Goal: Information Seeking & Learning: Compare options

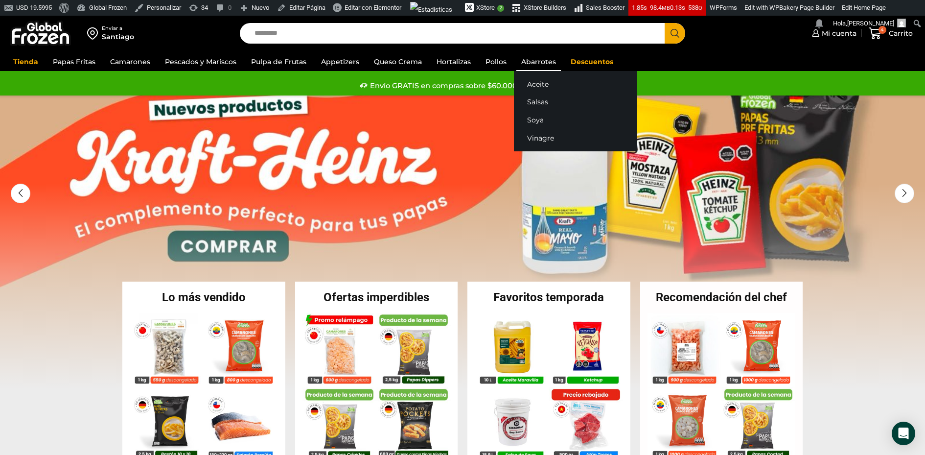
click at [540, 63] on link "Abarrotes" at bounding box center [539, 61] width 45 height 19
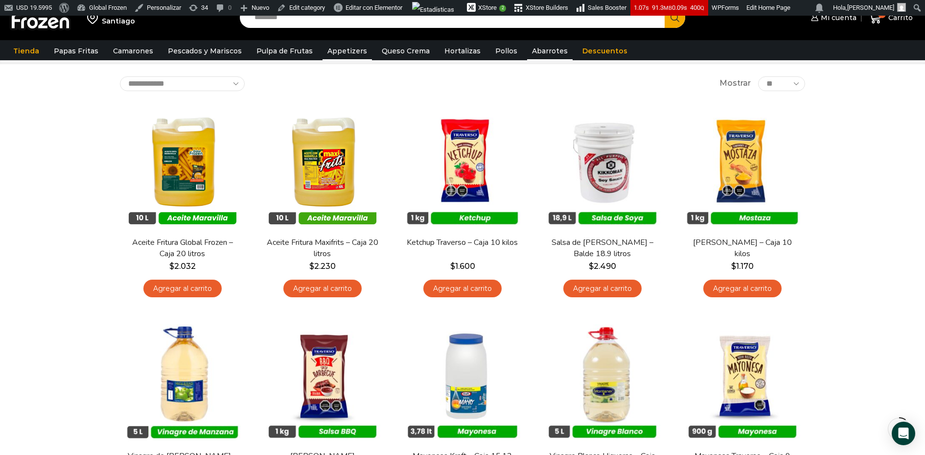
scroll to position [61, 0]
click at [340, 49] on link "Appetizers" at bounding box center [347, 51] width 49 height 19
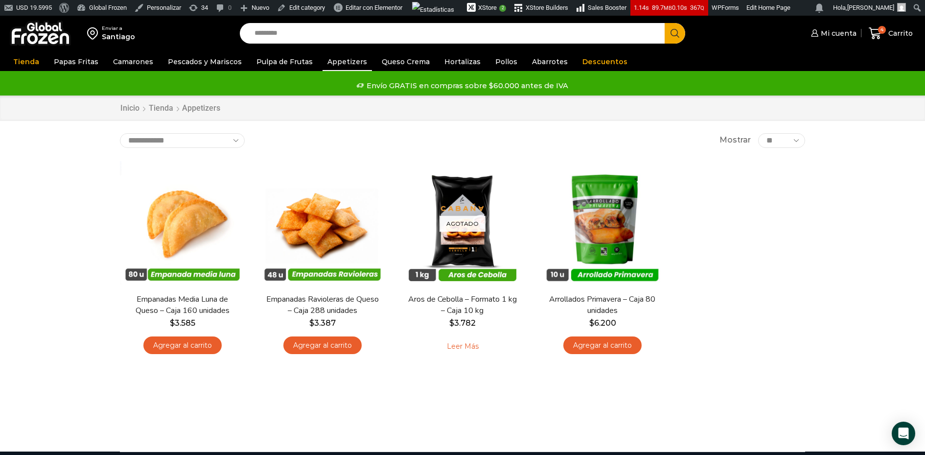
click at [80, 128] on div "Enviar a Santiago Search input Search Mi cuenta Pedidos" at bounding box center [462, 234] width 925 height 436
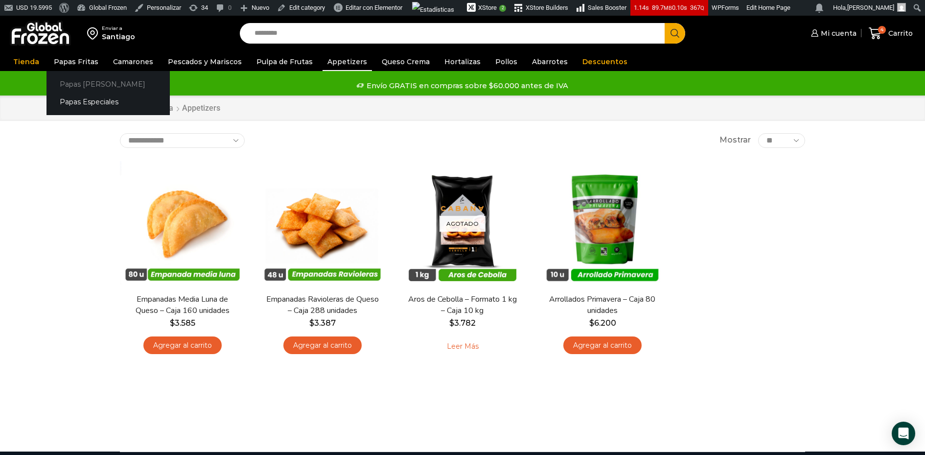
click at [74, 82] on link "Papas [PERSON_NAME]" at bounding box center [108, 84] width 123 height 18
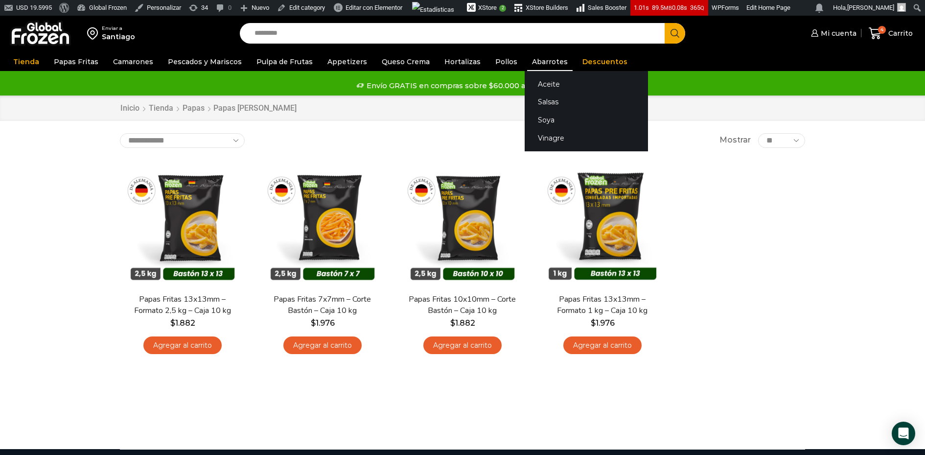
click at [530, 64] on link "Abarrotes" at bounding box center [550, 61] width 46 height 19
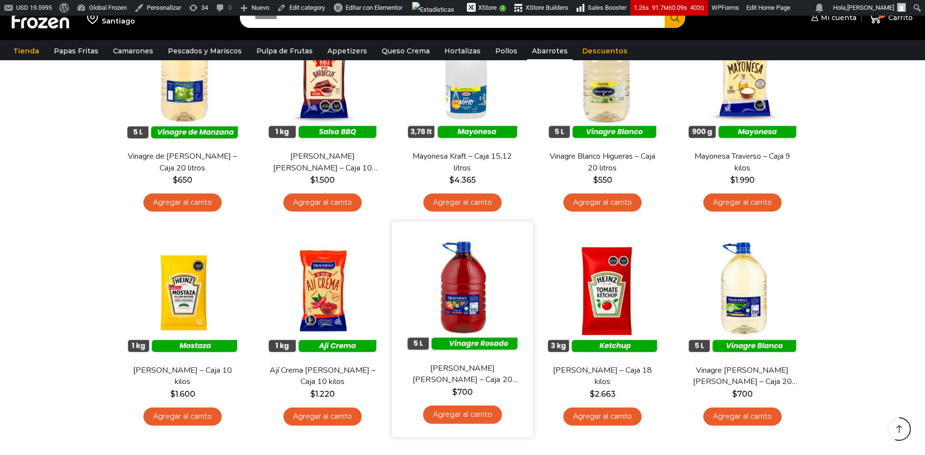
scroll to position [412, 0]
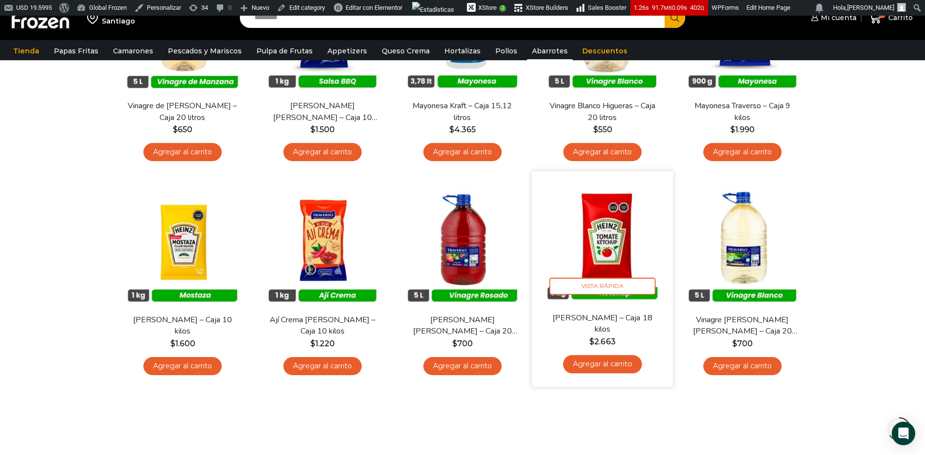
click at [602, 254] on img at bounding box center [603, 242] width 126 height 126
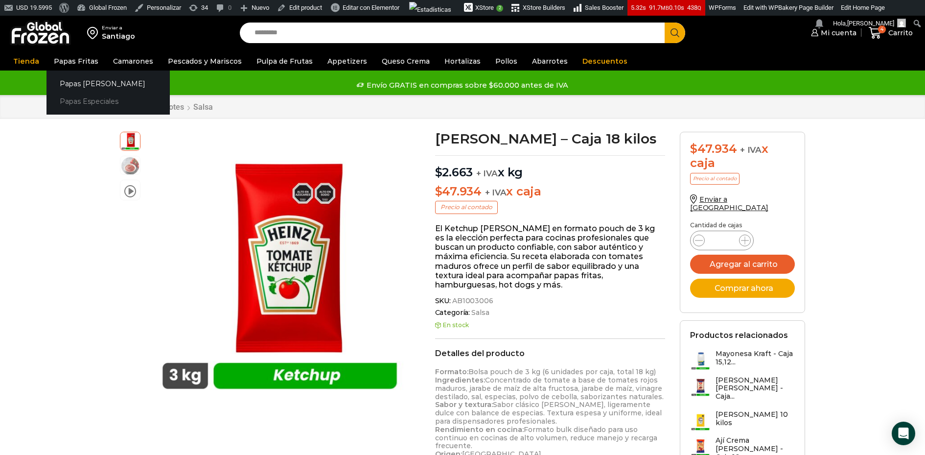
click at [74, 95] on link "Papas Especiales" at bounding box center [108, 102] width 123 height 18
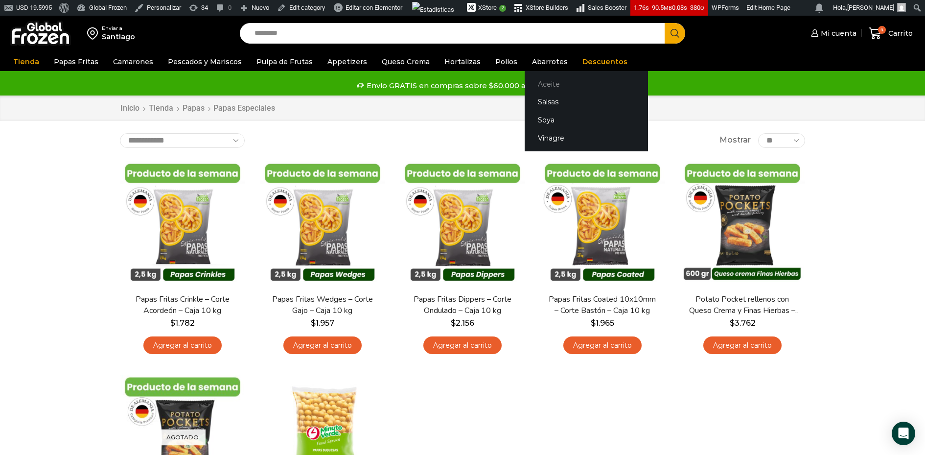
click at [535, 88] on link "Aceite" at bounding box center [586, 84] width 123 height 18
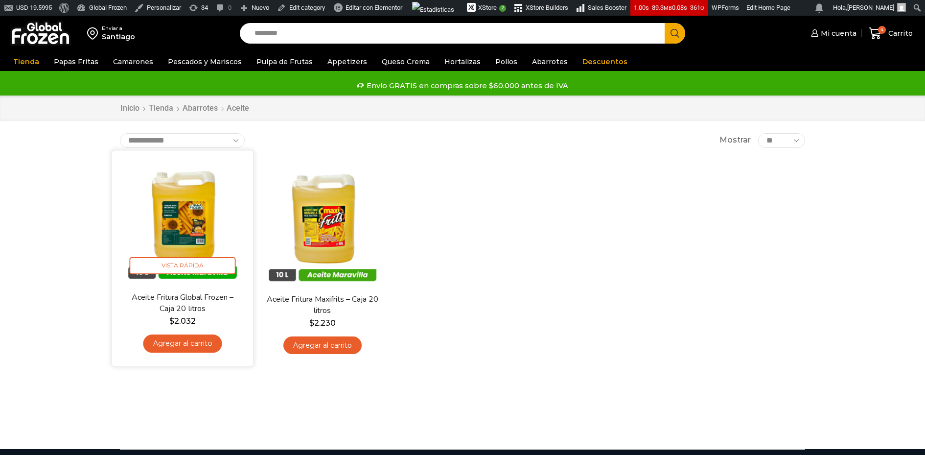
click at [163, 212] on img at bounding box center [182, 221] width 126 height 126
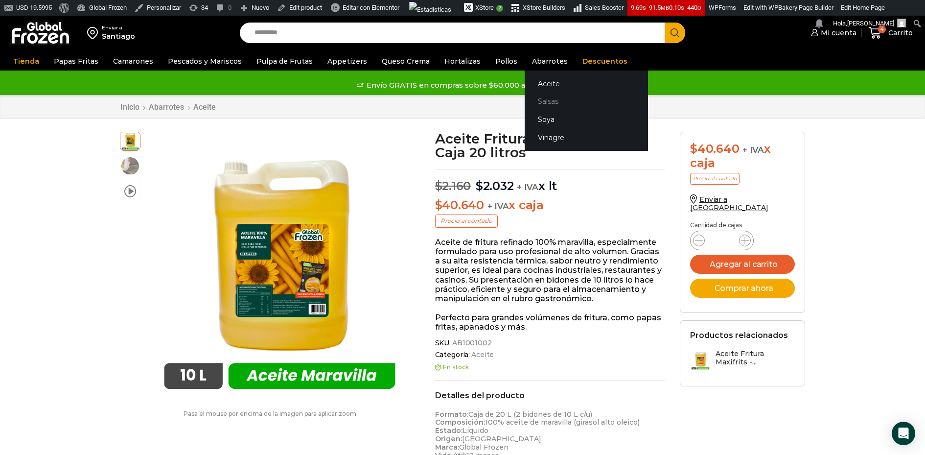
click at [538, 102] on link "Salsas" at bounding box center [586, 102] width 123 height 18
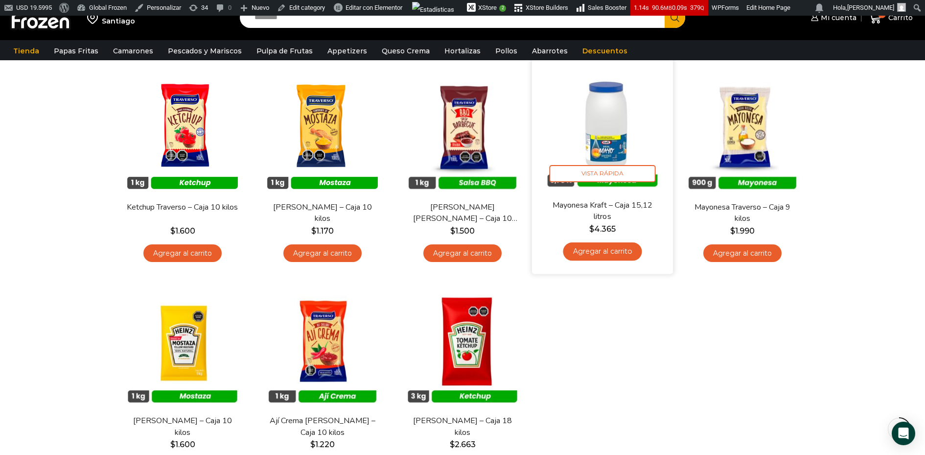
scroll to position [97, 0]
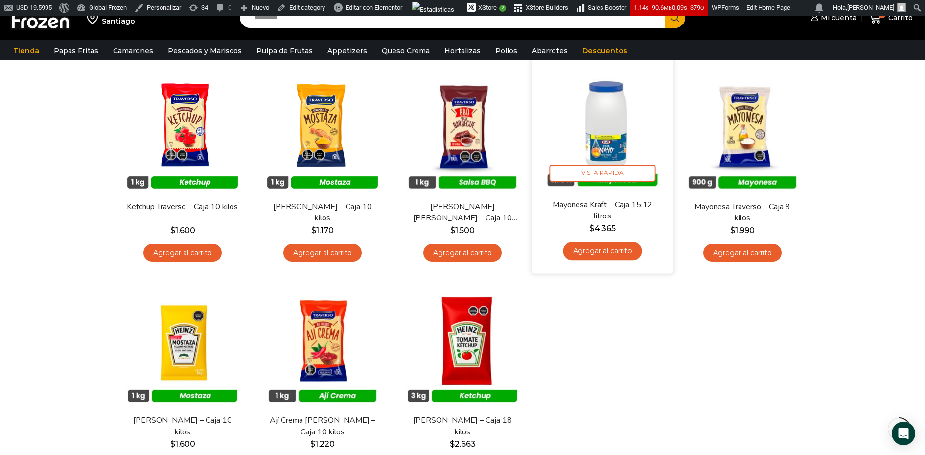
click at [624, 123] on img at bounding box center [603, 128] width 126 height 126
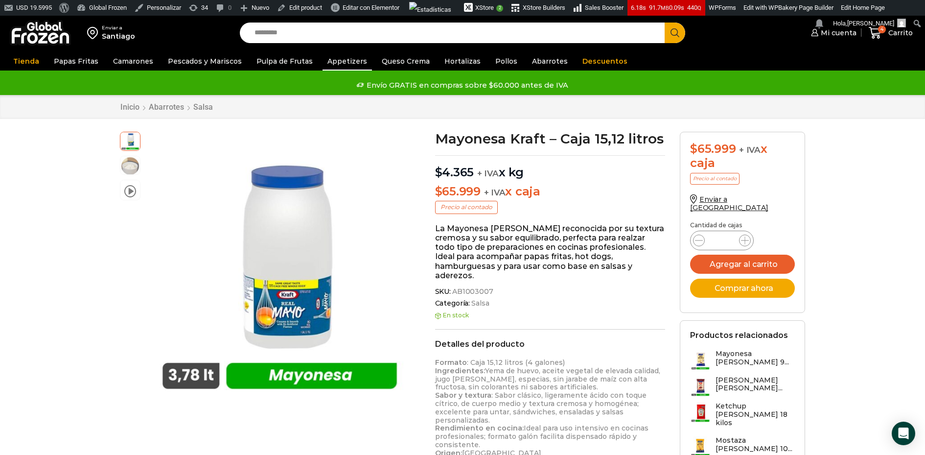
click at [331, 59] on link "Appetizers" at bounding box center [347, 61] width 49 height 19
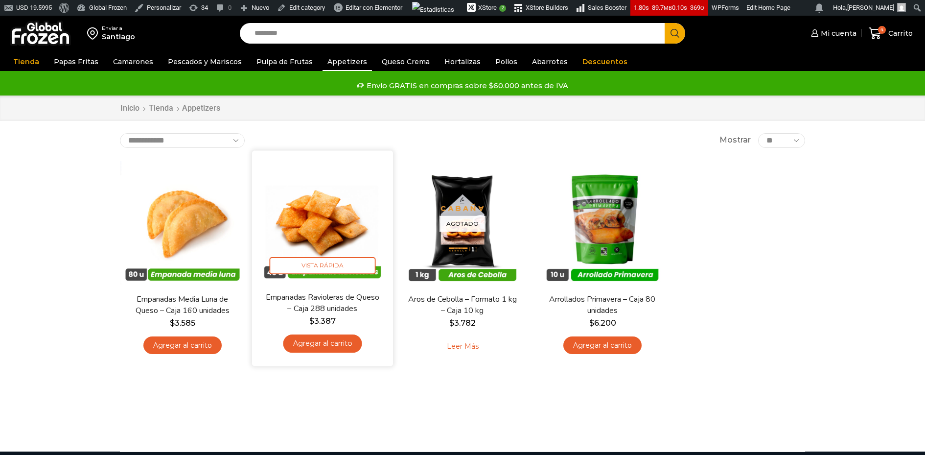
click at [291, 218] on img at bounding box center [323, 221] width 126 height 126
